Goal: Task Accomplishment & Management: Complete application form

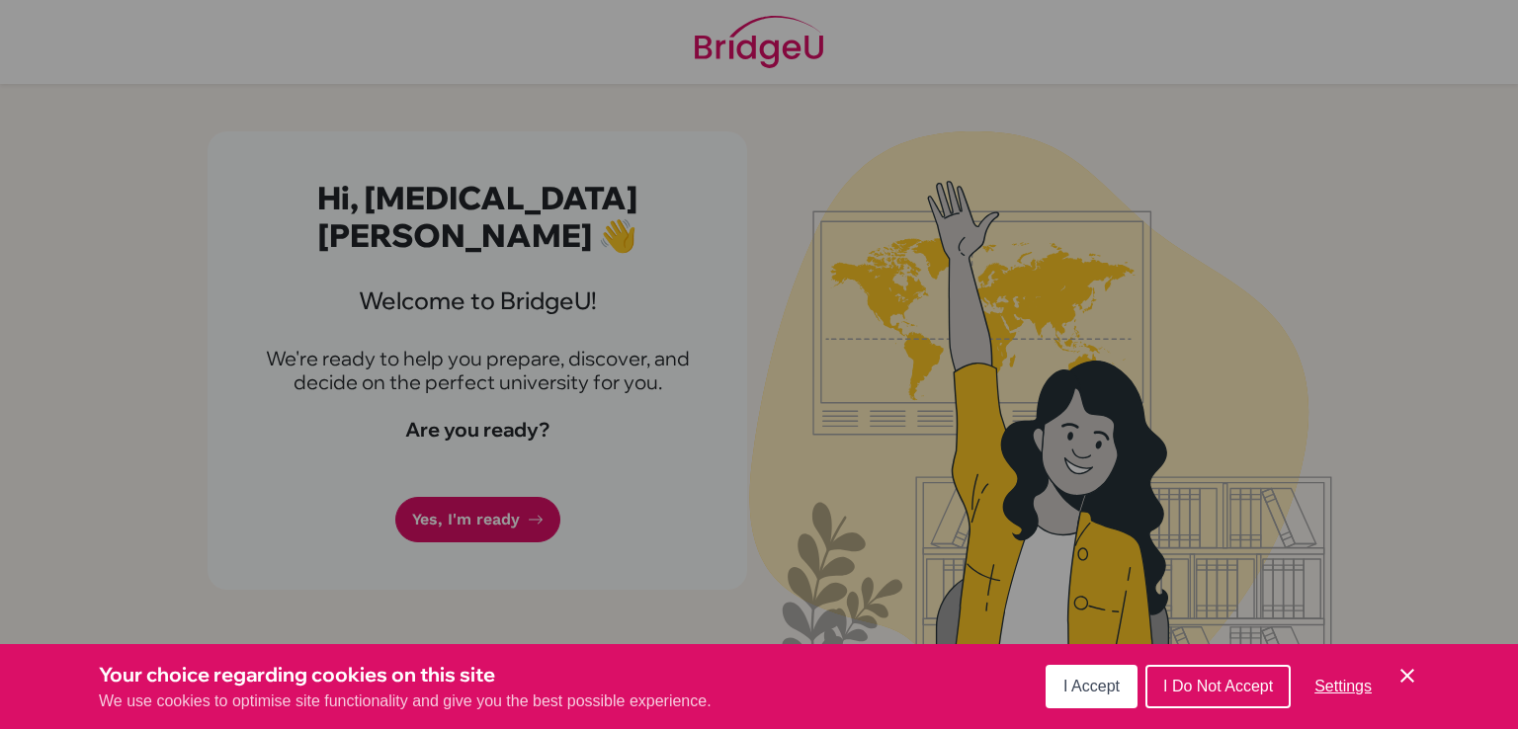
click at [1065, 680] on span "I Accept" at bounding box center [1092, 686] width 56 height 17
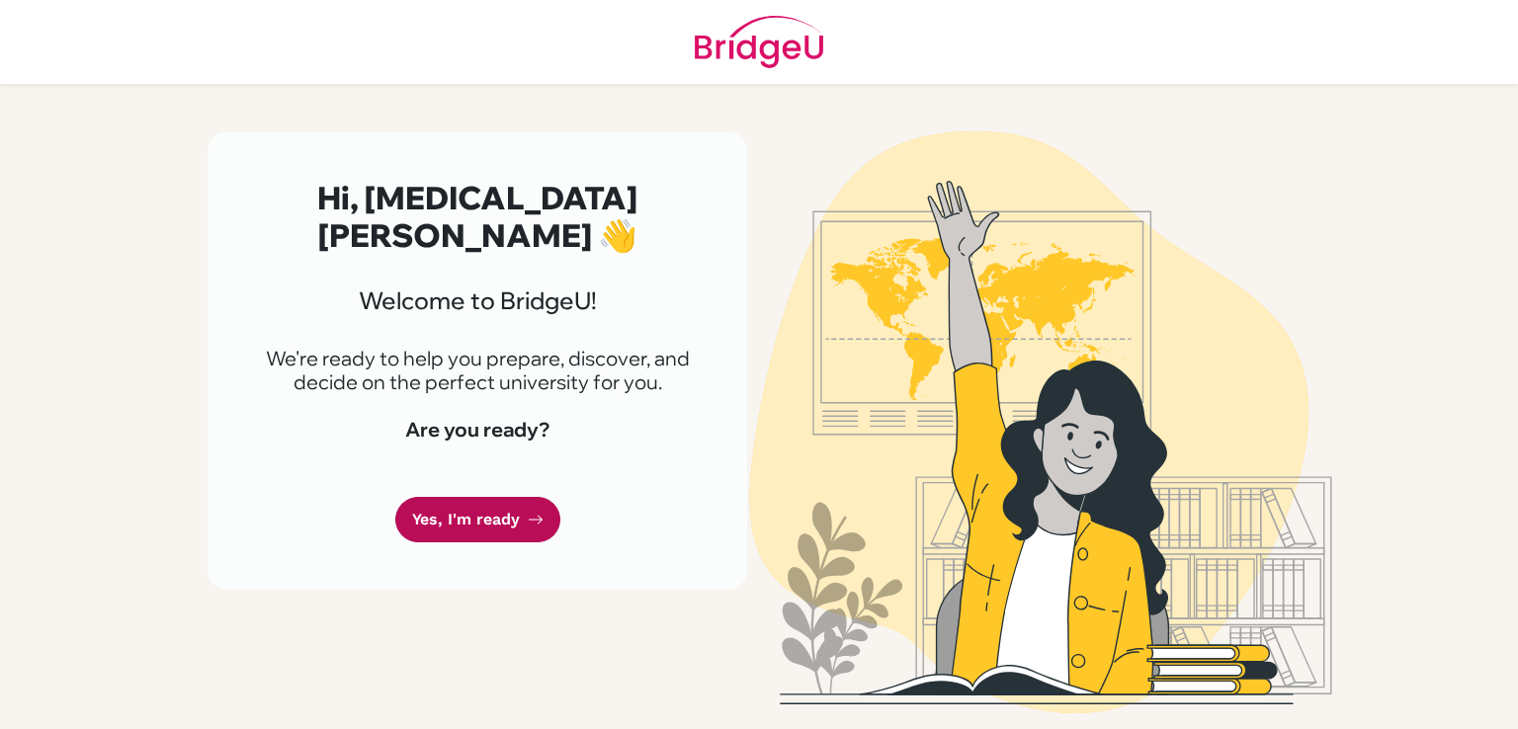
click at [542, 497] on link "Yes, I'm ready" at bounding box center [477, 520] width 165 height 46
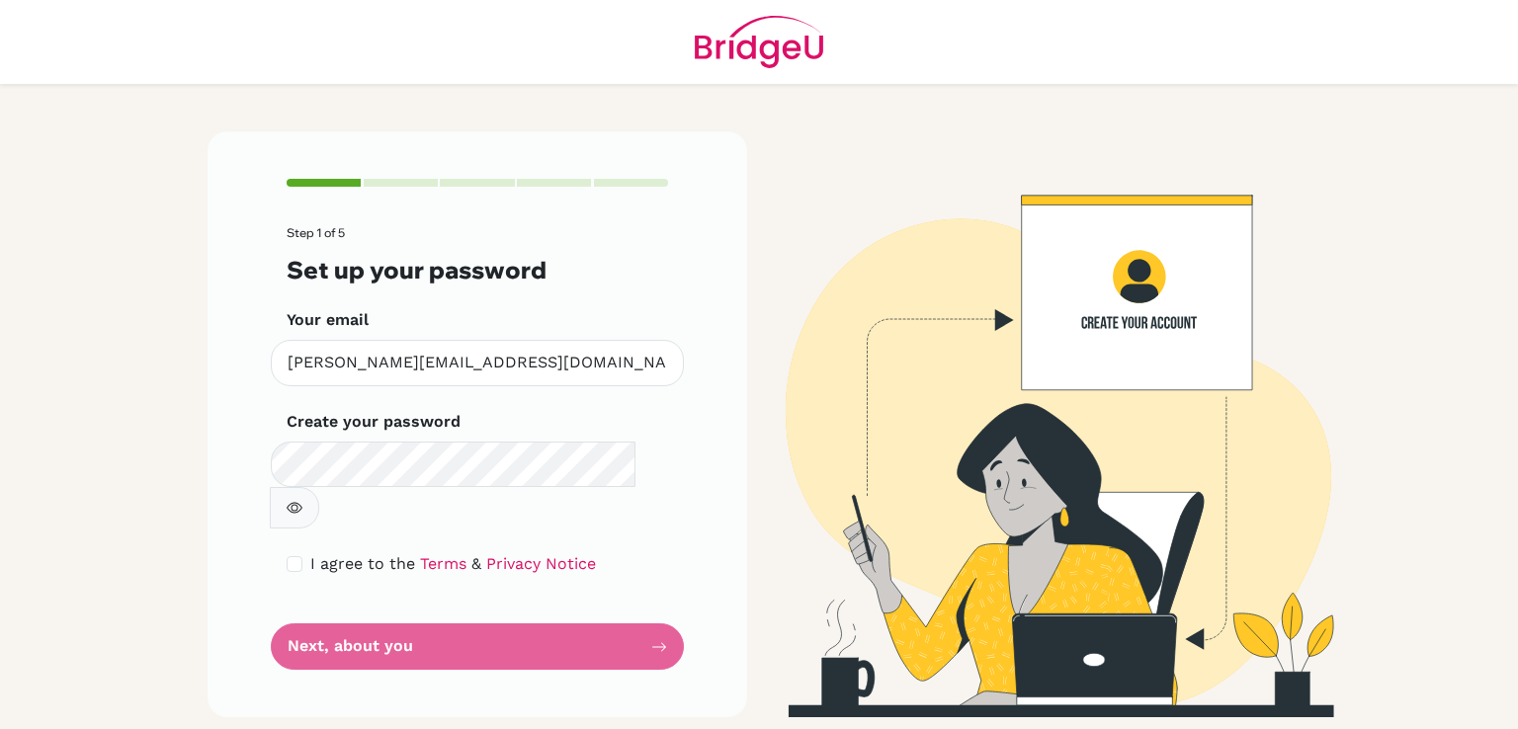
click at [319, 487] on button "button" at bounding box center [294, 508] width 49 height 42
click at [289, 556] on input "checkbox" at bounding box center [295, 564] width 16 height 16
checkbox input "true"
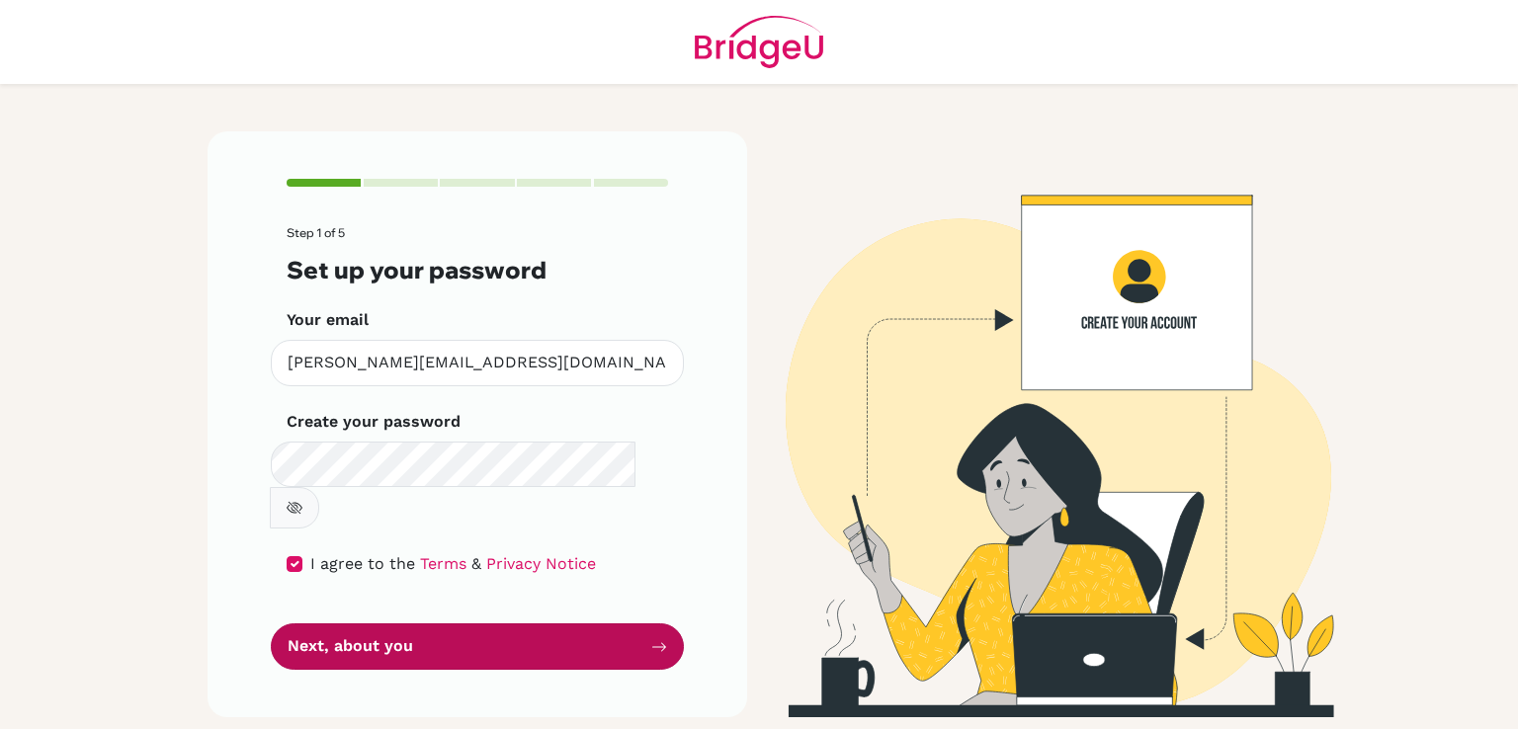
click at [306, 624] on button "Next, about you" at bounding box center [477, 647] width 413 height 46
